Goal: Task Accomplishment & Management: Manage account settings

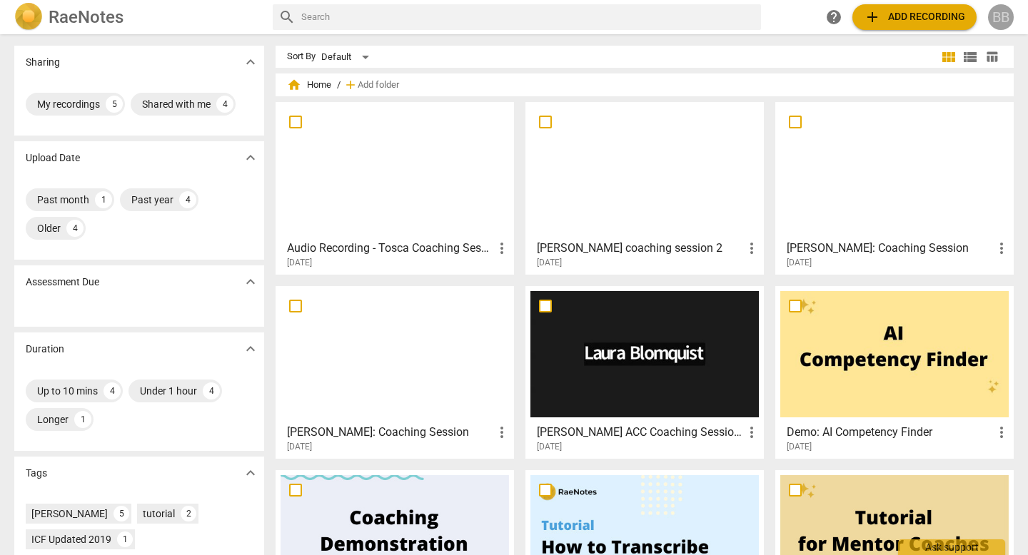
click at [1002, 16] on div "BB" at bounding box center [1001, 17] width 26 height 26
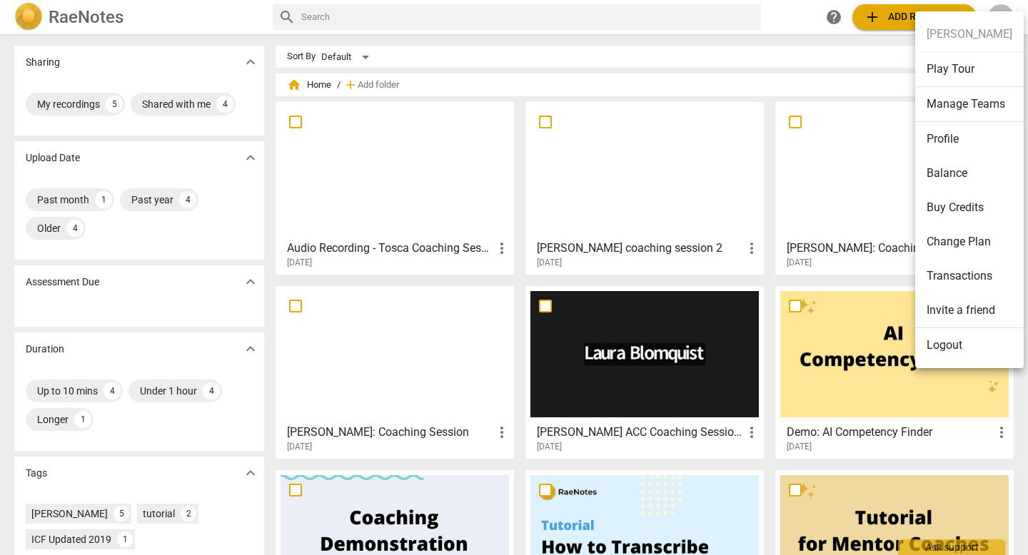
click at [955, 285] on li "Transactions" at bounding box center [969, 276] width 108 height 34
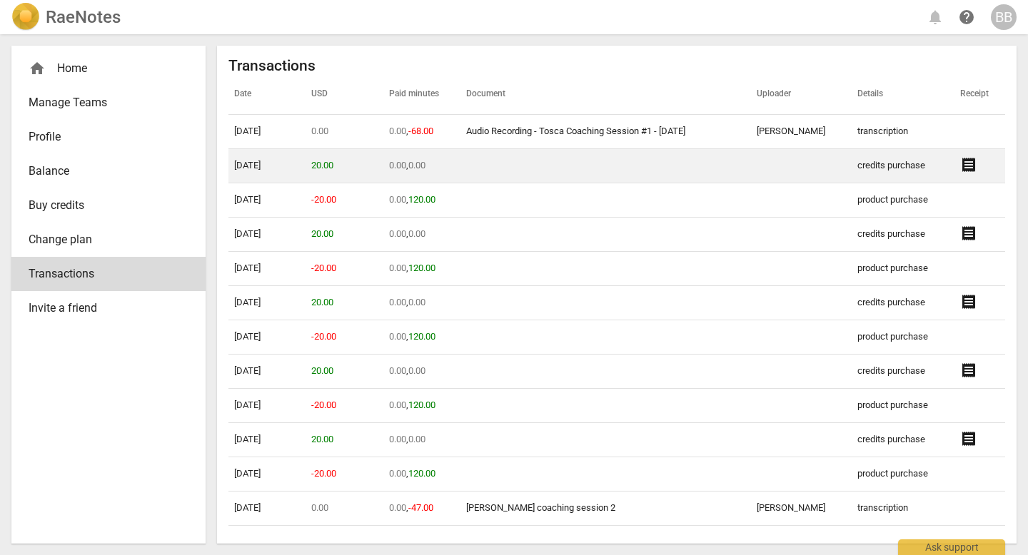
click at [965, 167] on span "receipt" at bounding box center [968, 164] width 17 height 17
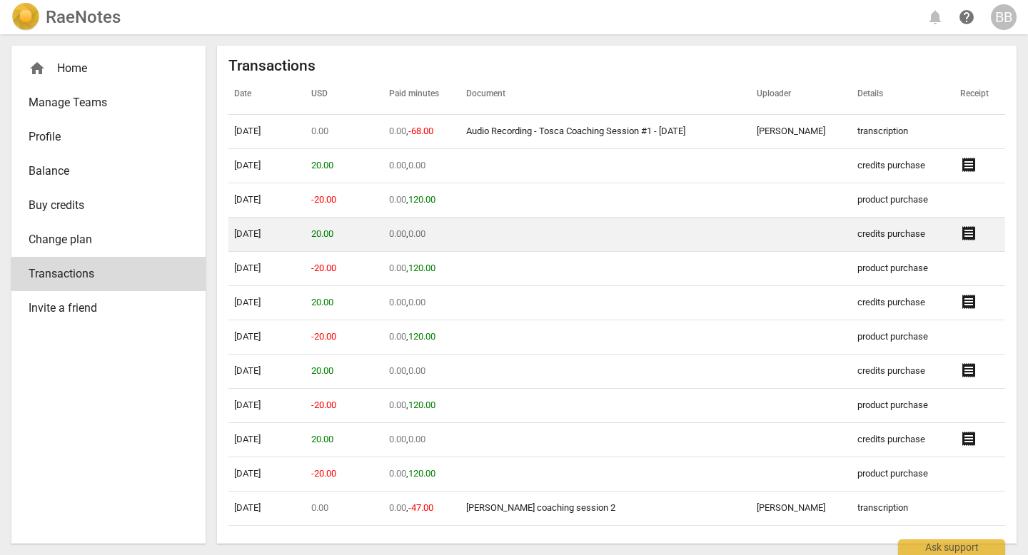
click at [960, 231] on span "receipt" at bounding box center [968, 233] width 17 height 17
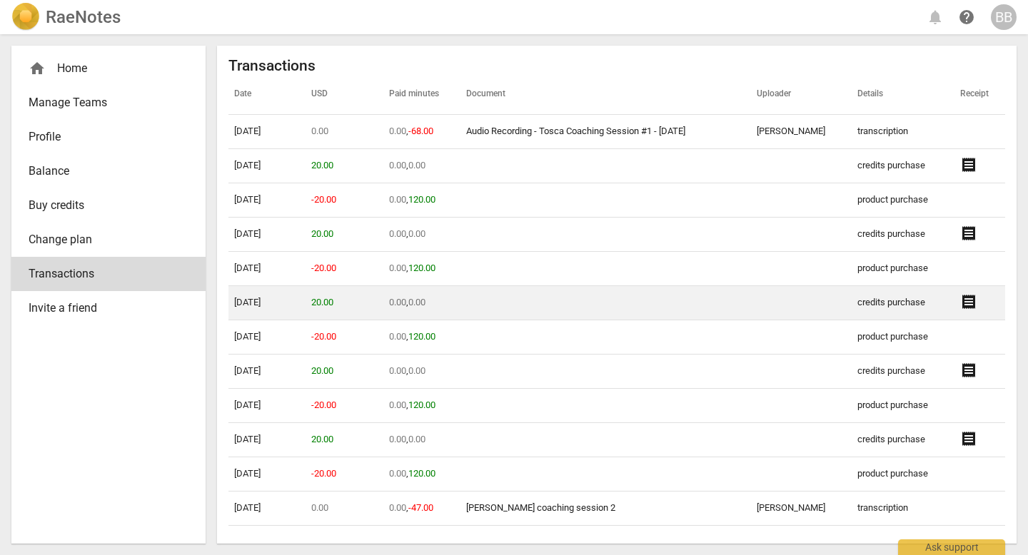
click at [963, 300] on span "receipt" at bounding box center [968, 301] width 17 height 17
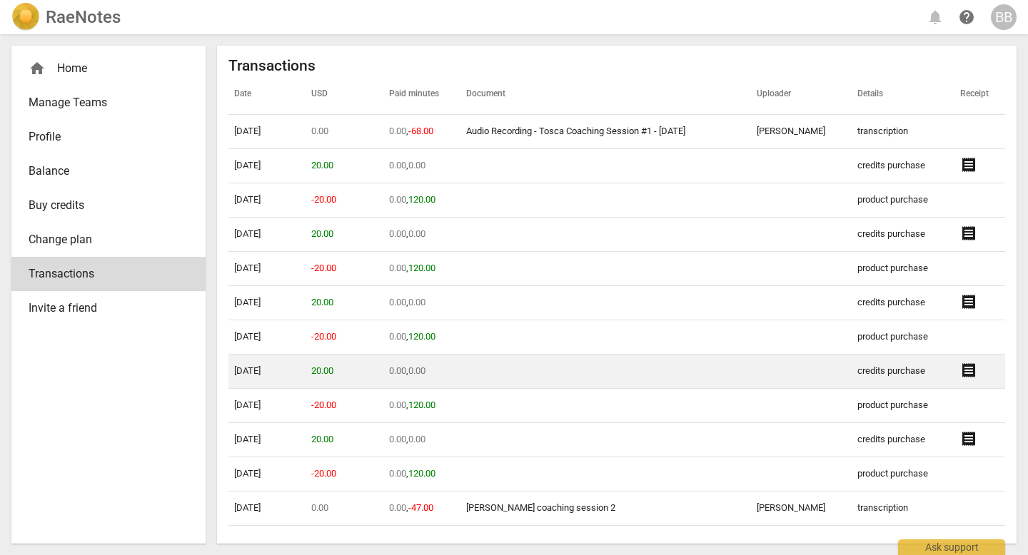
click at [960, 375] on span "receipt" at bounding box center [968, 370] width 17 height 17
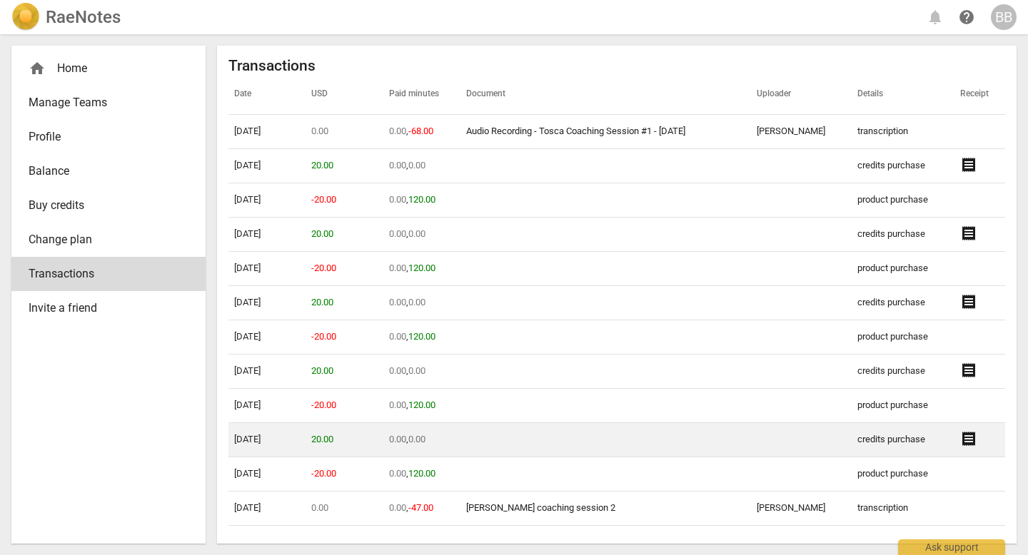
click at [965, 439] on span "receipt" at bounding box center [968, 438] width 17 height 17
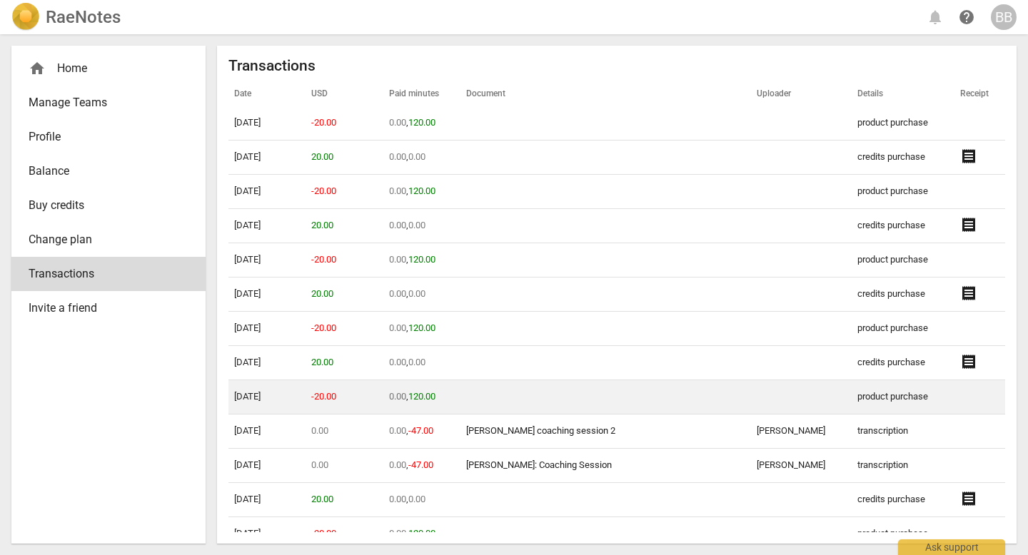
scroll to position [82, 0]
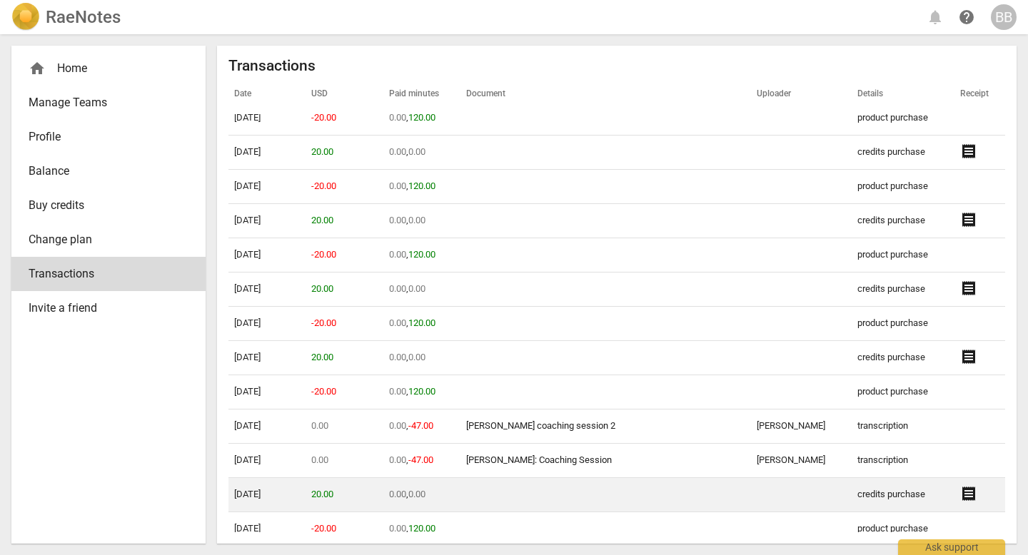
click at [961, 499] on span "receipt" at bounding box center [968, 493] width 17 height 17
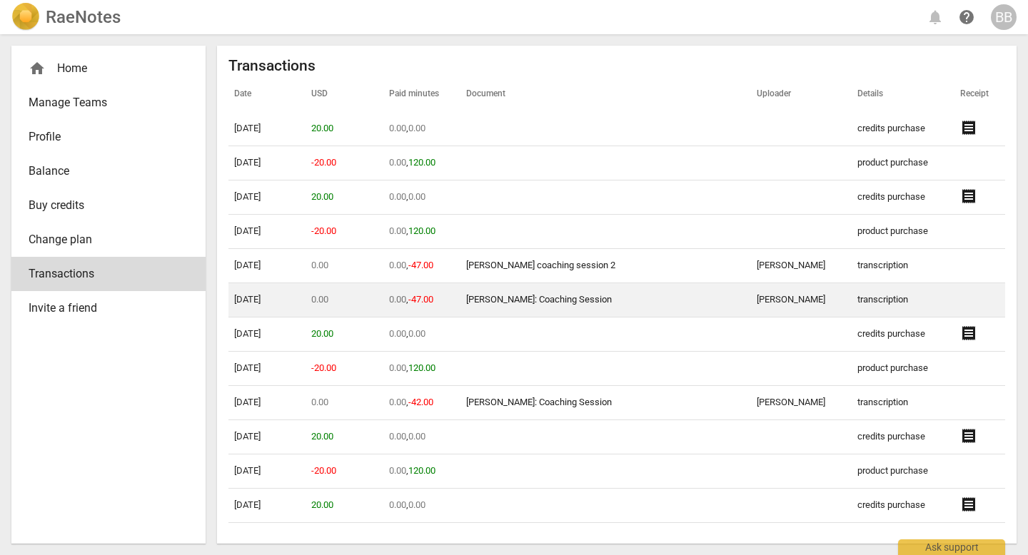
scroll to position [245, 0]
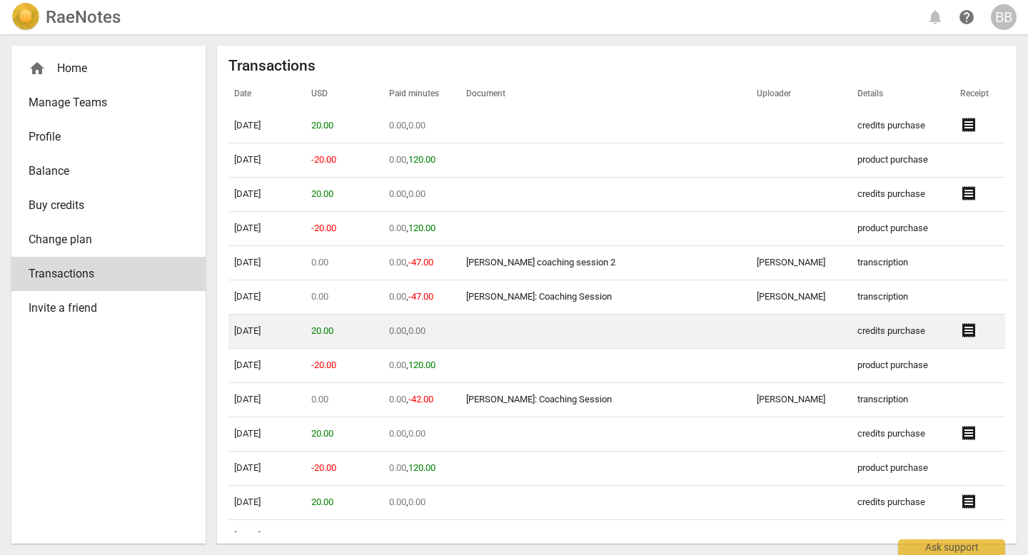
click at [962, 329] on span "receipt" at bounding box center [968, 330] width 17 height 17
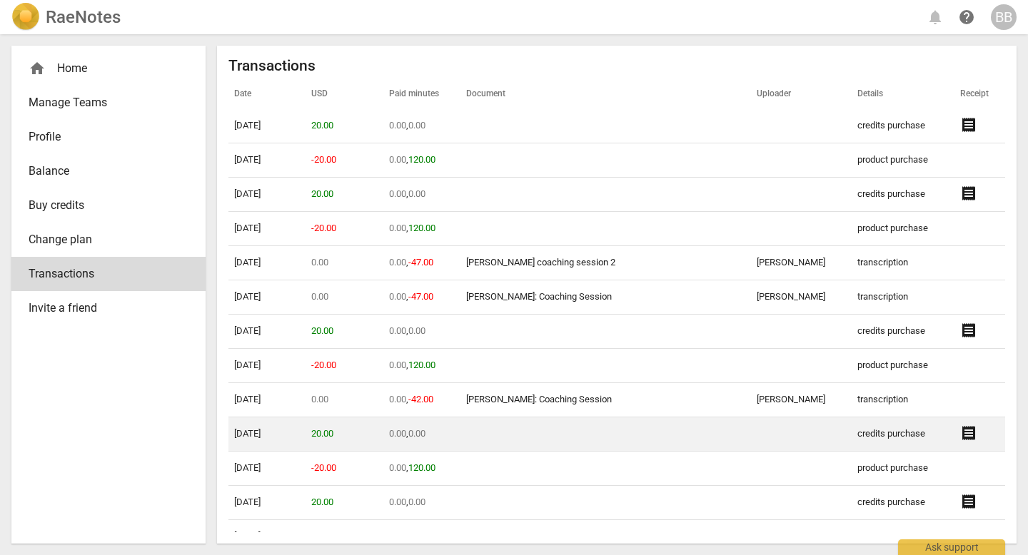
click at [960, 440] on span "receipt" at bounding box center [968, 433] width 17 height 17
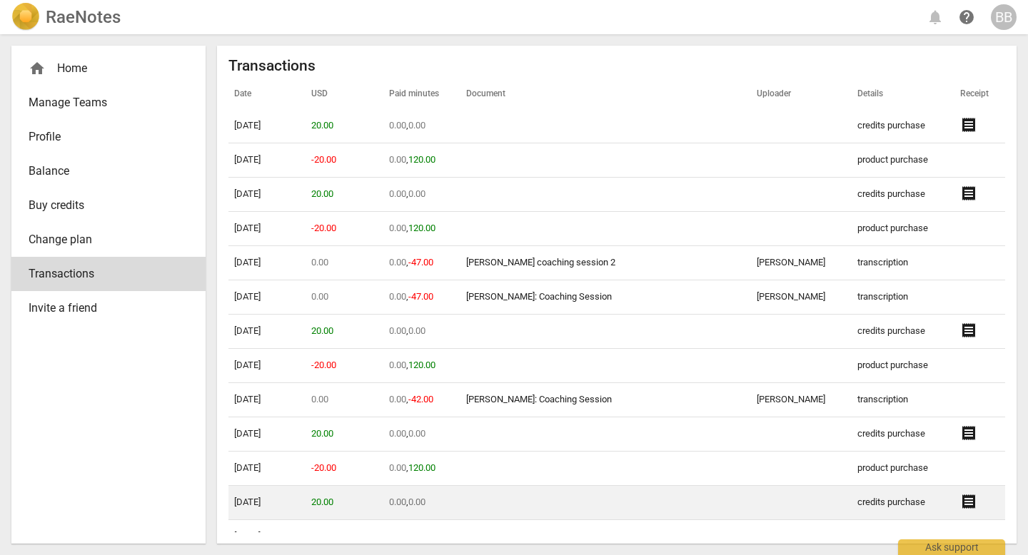
click at [965, 503] on span "receipt" at bounding box center [968, 501] width 17 height 17
